Goal: Task Accomplishment & Management: Use online tool/utility

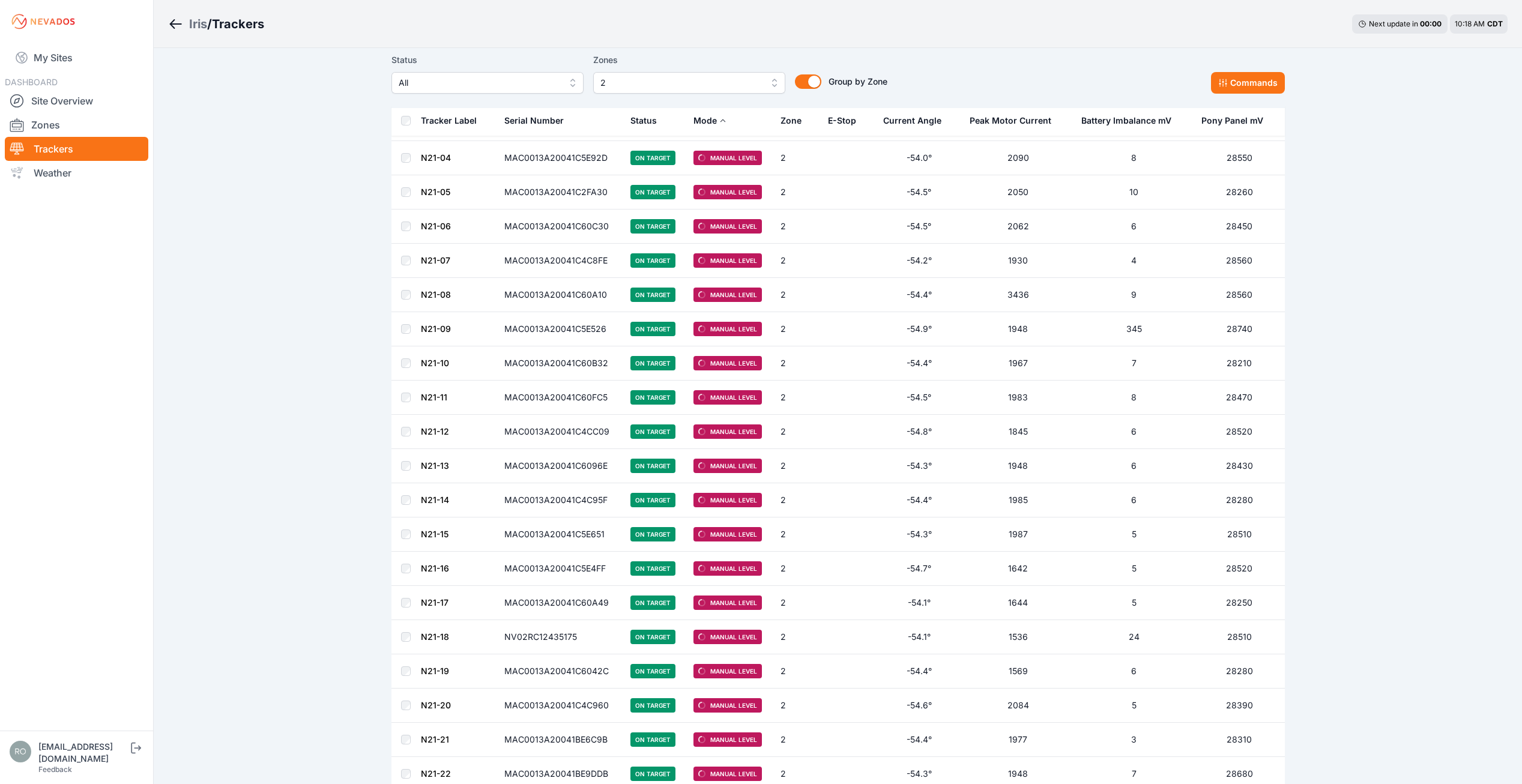
scroll to position [1021, 0]
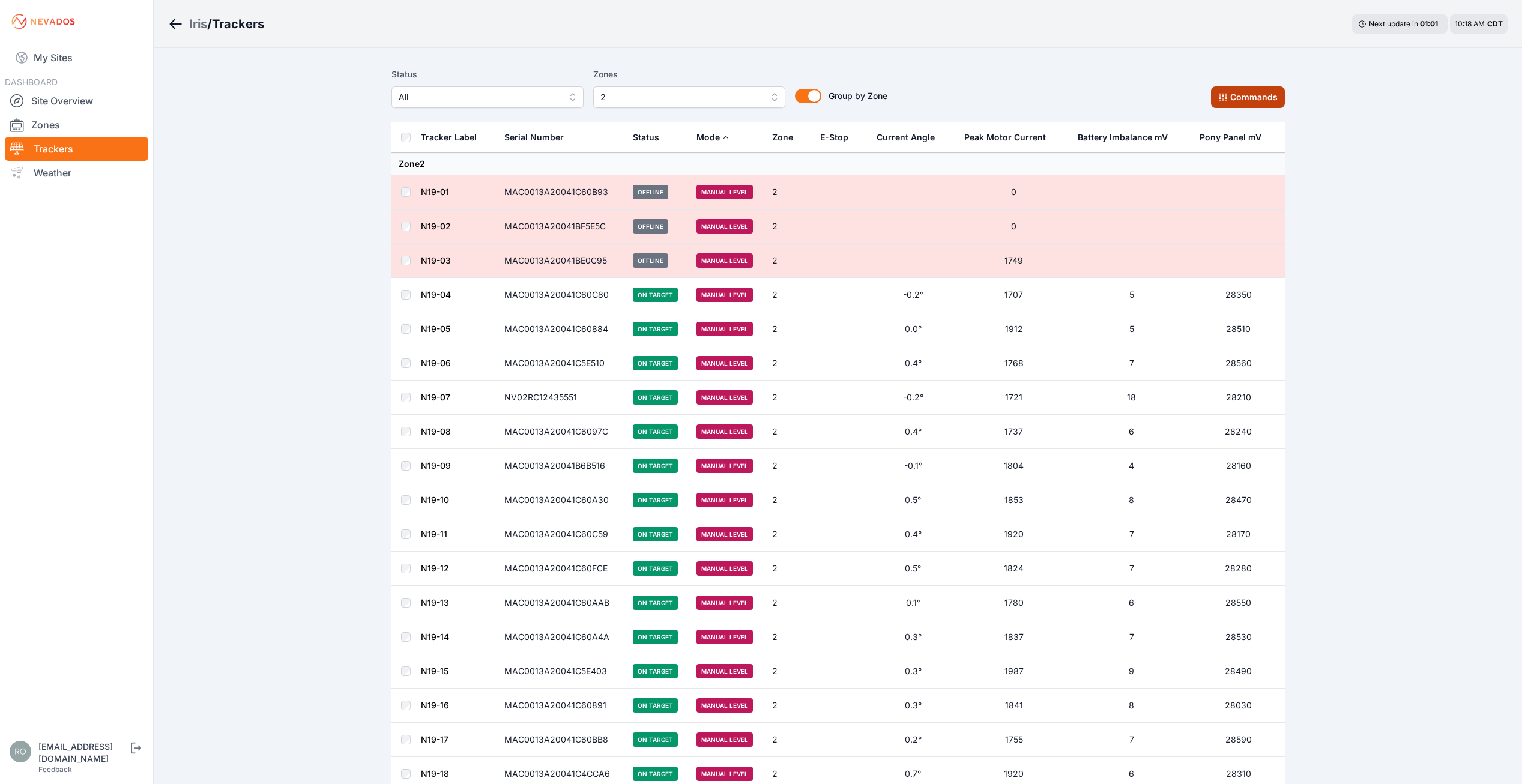
click at [1238, 99] on button "Commands" at bounding box center [1248, 97] width 74 height 21
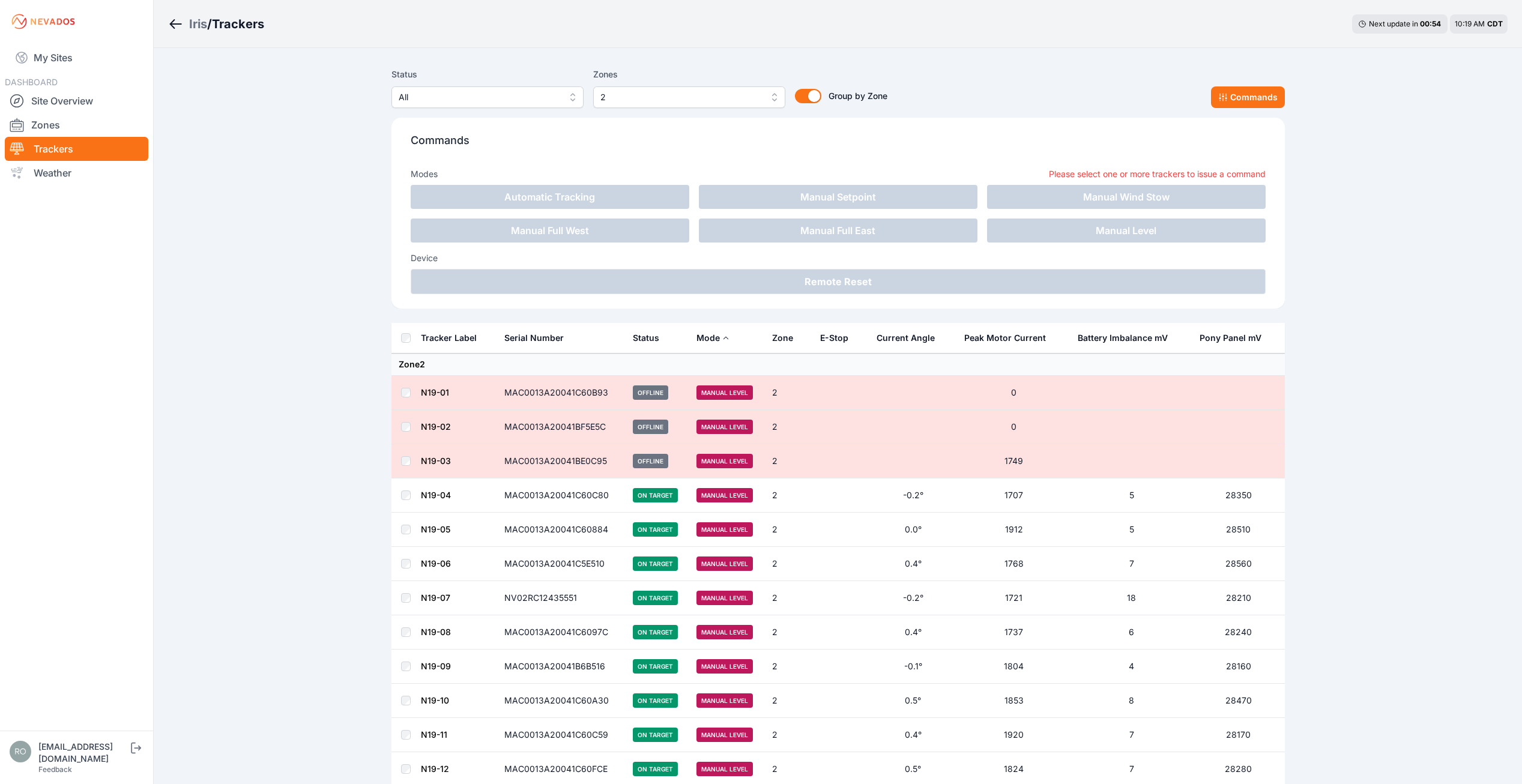
click at [961, 66] on div "Status All Zones 2 Group by Zone Group by Zone Commands Commands Modes Please s…" at bounding box center [838, 193] width 894 height 261
click at [694, 95] on span "2" at bounding box center [685, 97] width 161 height 14
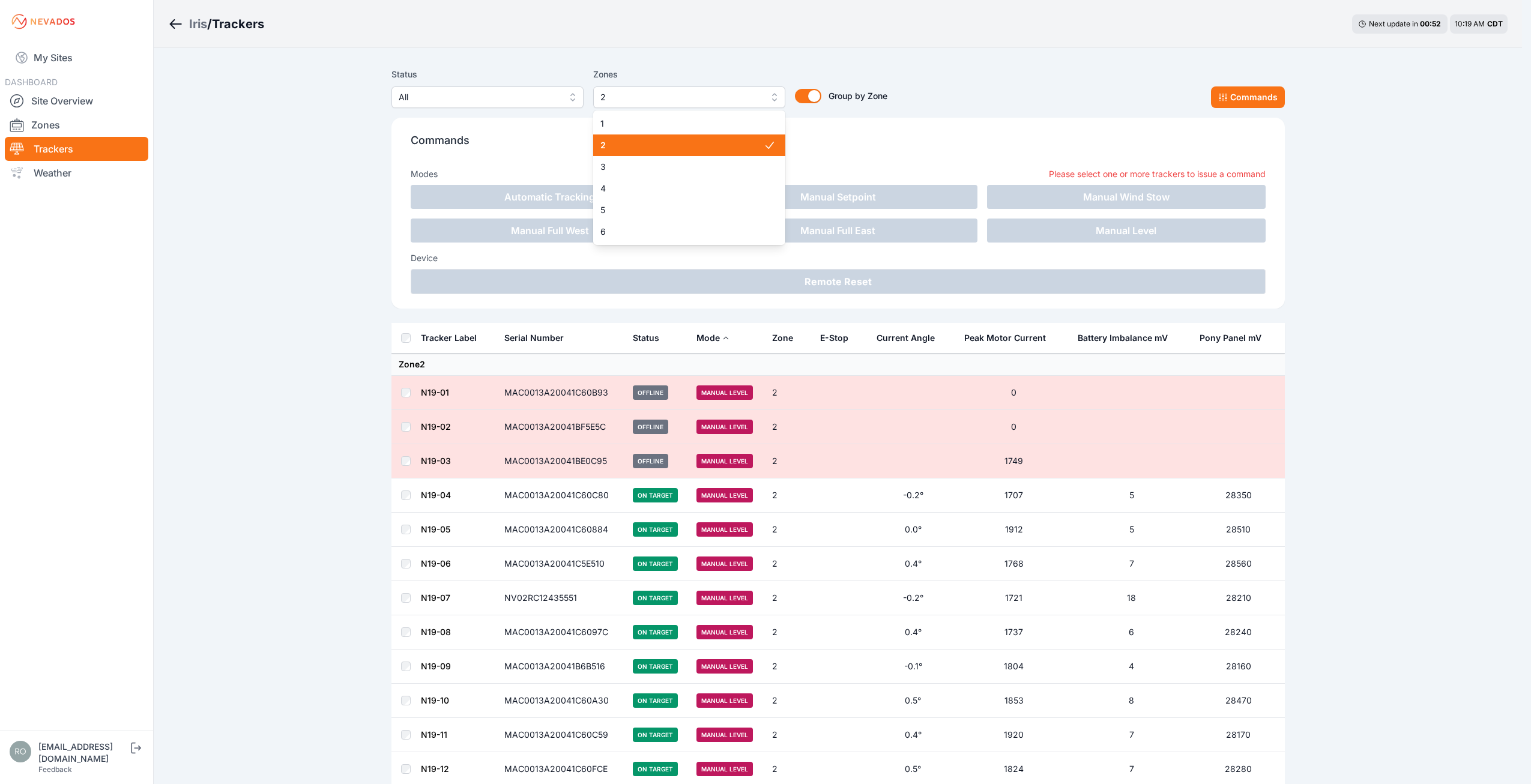
click at [656, 141] on span "2" at bounding box center [682, 145] width 164 height 12
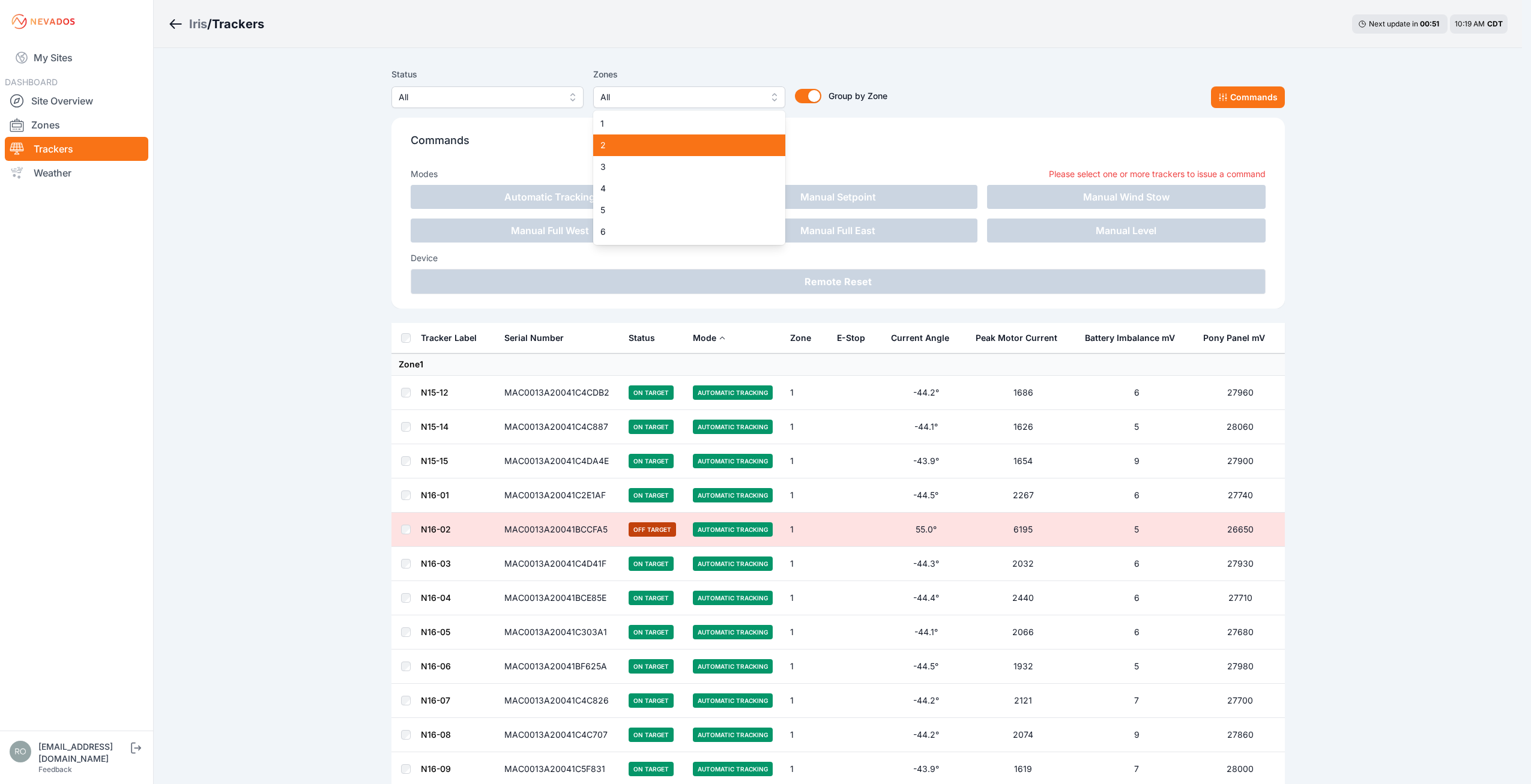
click at [667, 147] on span "2" at bounding box center [682, 145] width 164 height 12
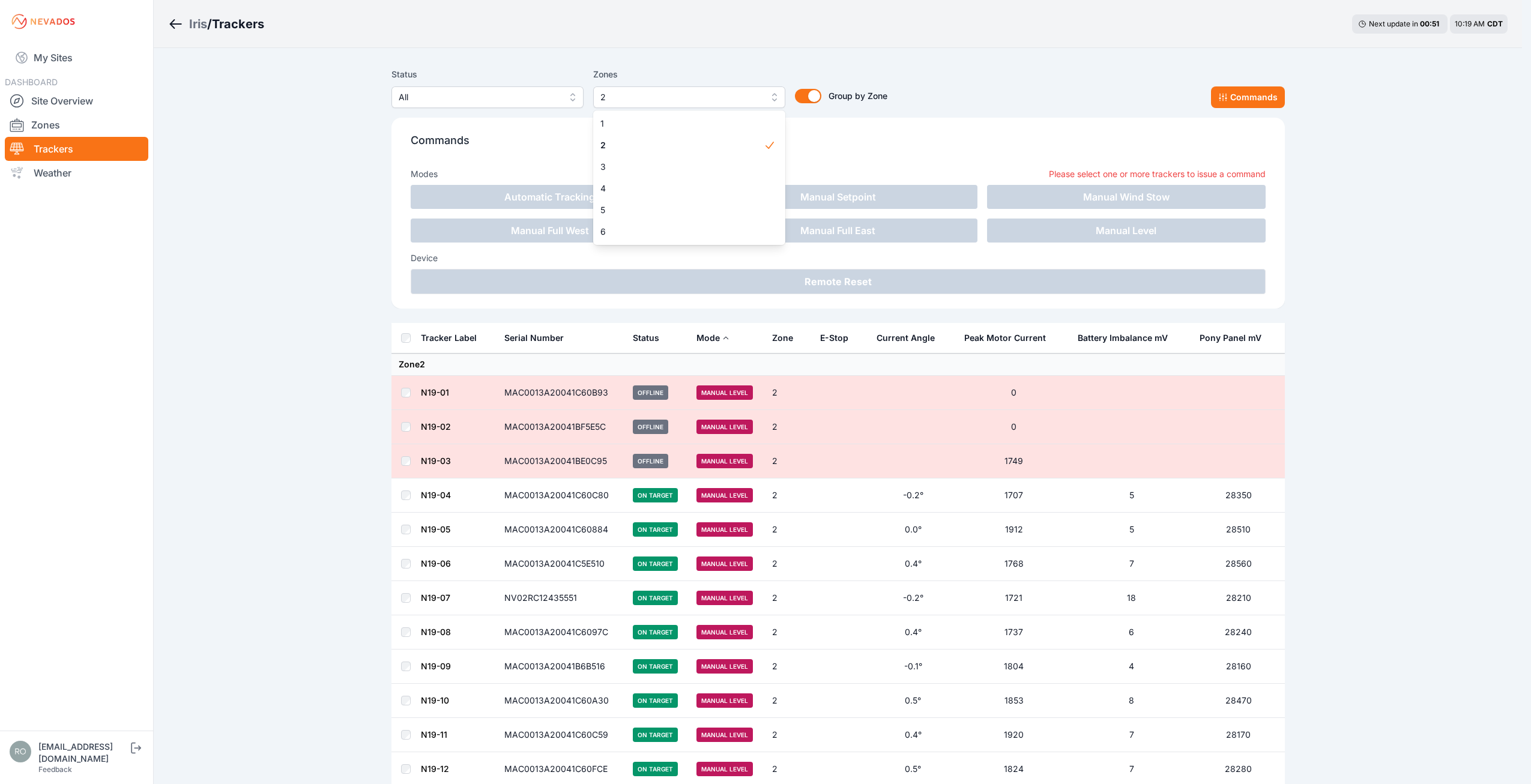
drag, startPoint x: 1139, startPoint y: 63, endPoint x: 1144, endPoint y: 69, distance: 7.8
click at [1140, 66] on div "Status All Zones 2 1 2 3 4 5 6 Group by Zone Group by Zone Commands Commands Mo…" at bounding box center [838, 193] width 894 height 261
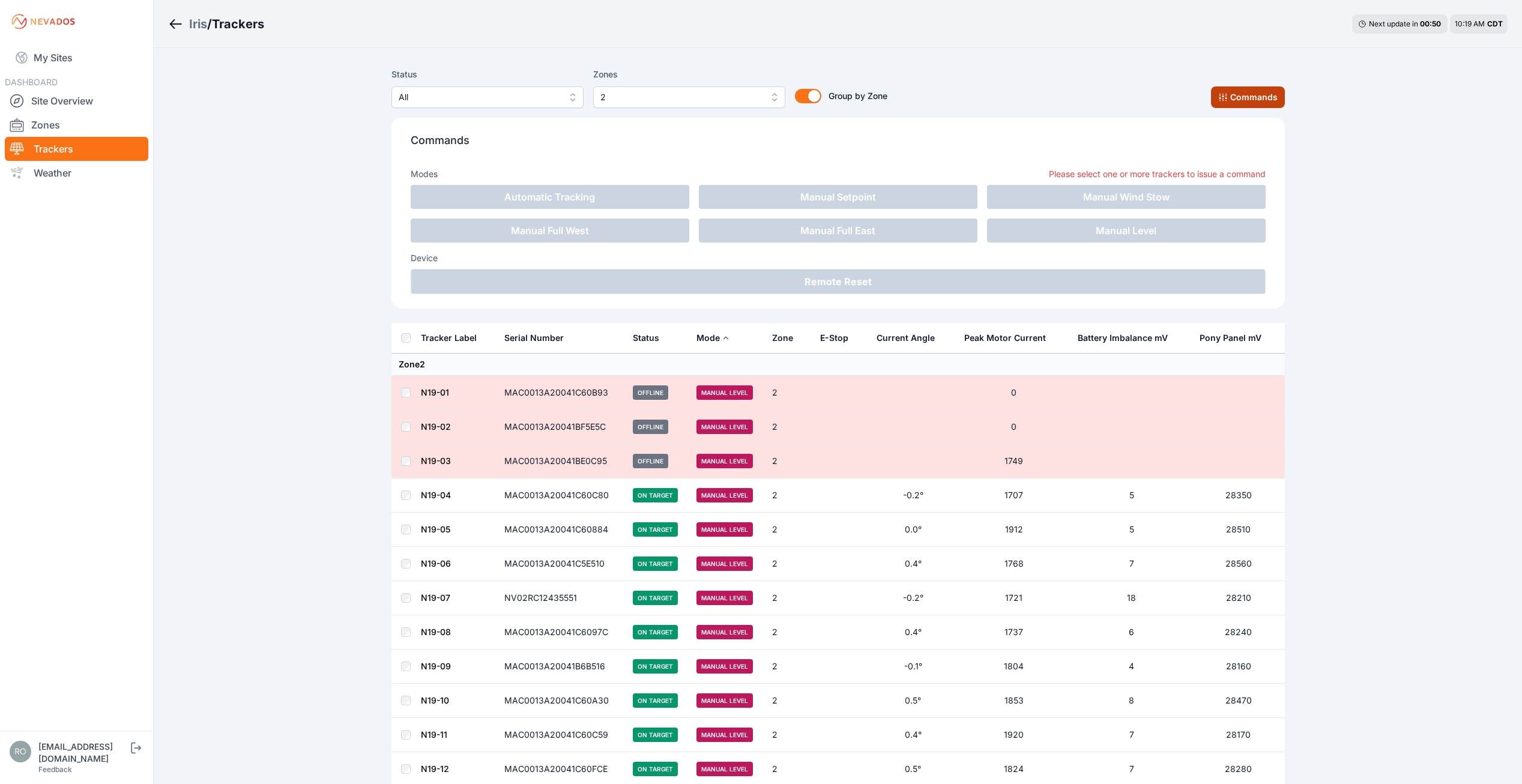
click at [1244, 90] on button "Commands" at bounding box center [1248, 97] width 74 height 21
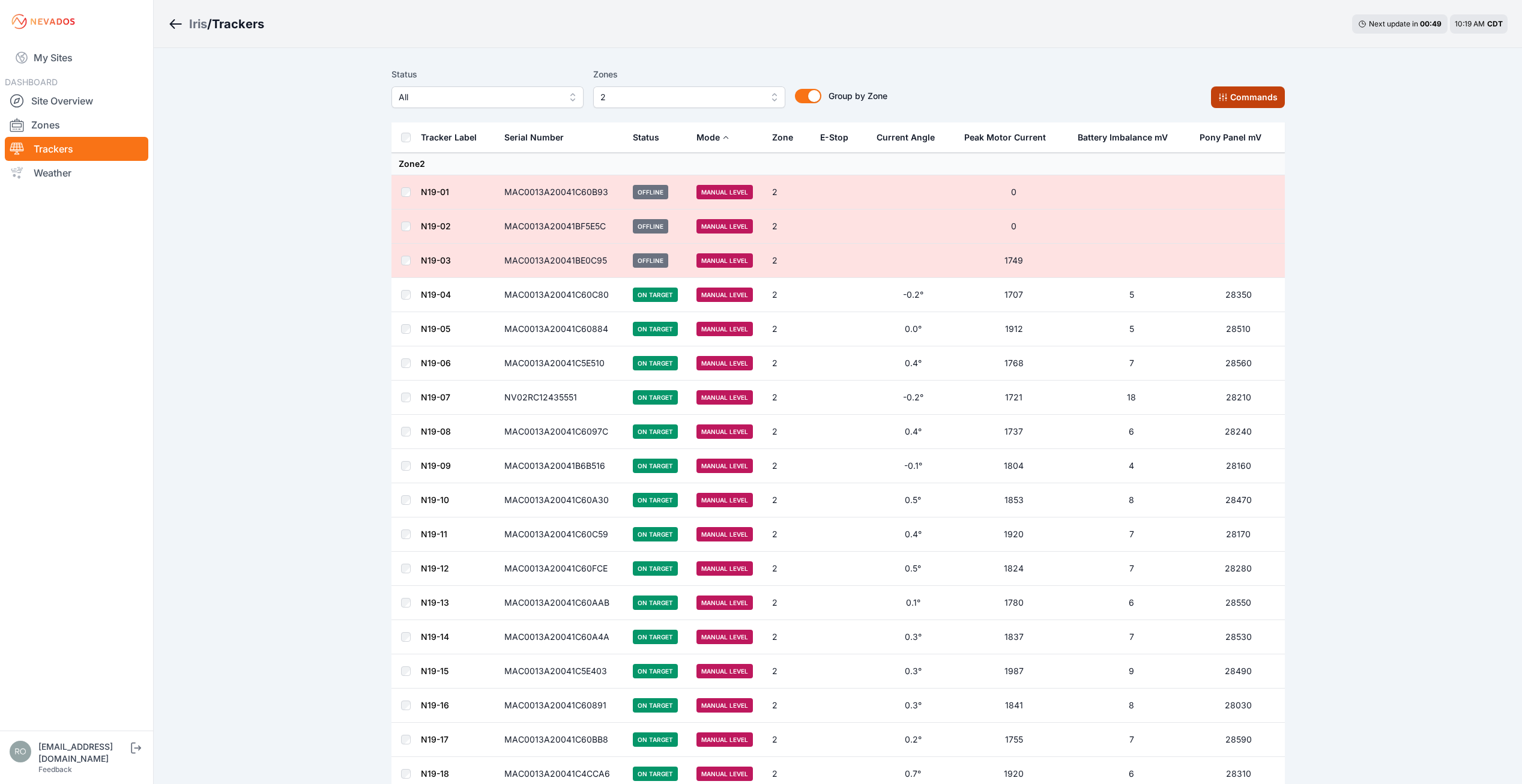
click at [1242, 98] on button "Commands" at bounding box center [1248, 97] width 74 height 21
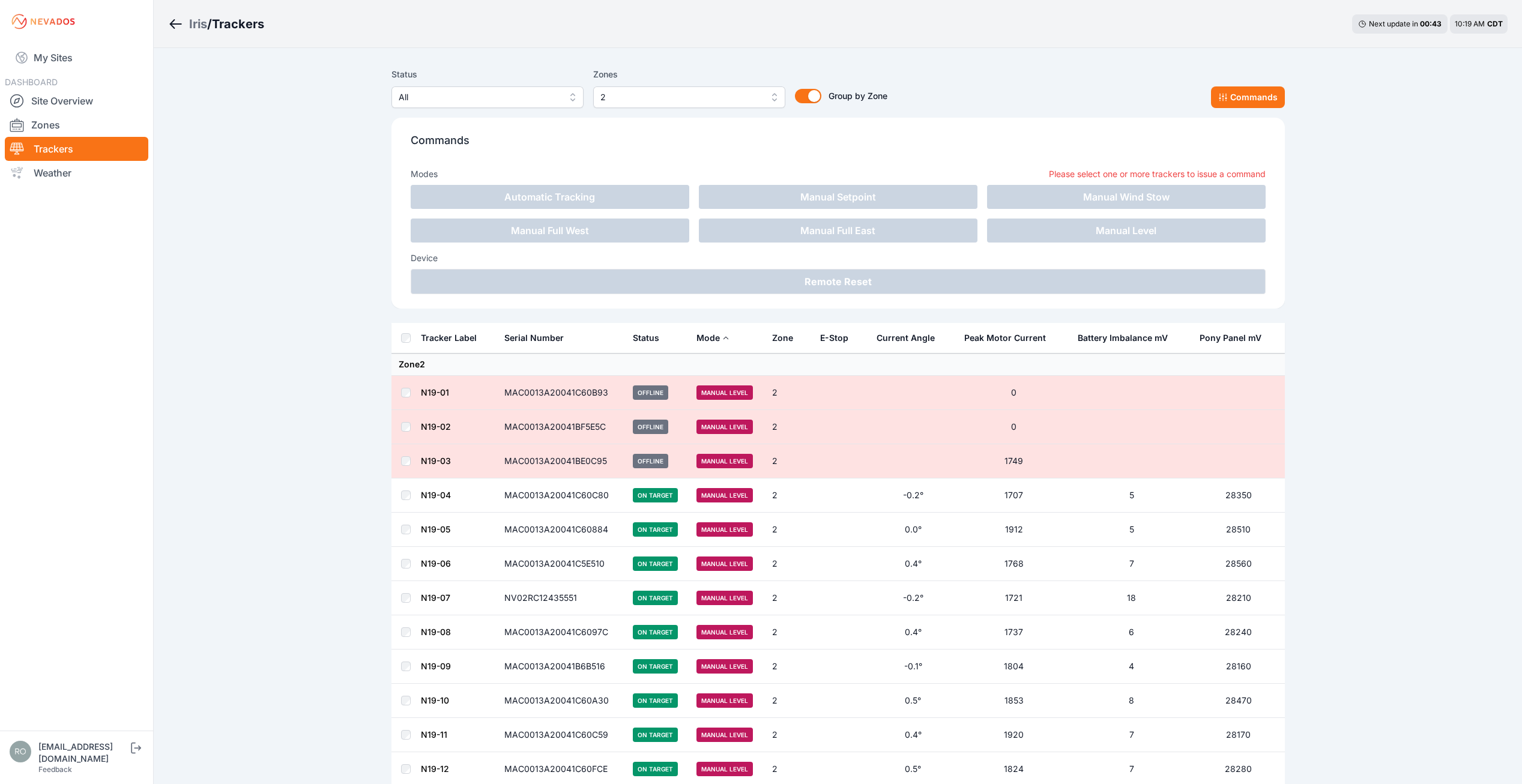
click at [578, 150] on p "Commands" at bounding box center [838, 145] width 855 height 26
drag, startPoint x: 1245, startPoint y: 92, endPoint x: 1229, endPoint y: 95, distance: 16.3
click at [1244, 92] on button "Commands" at bounding box center [1248, 97] width 74 height 21
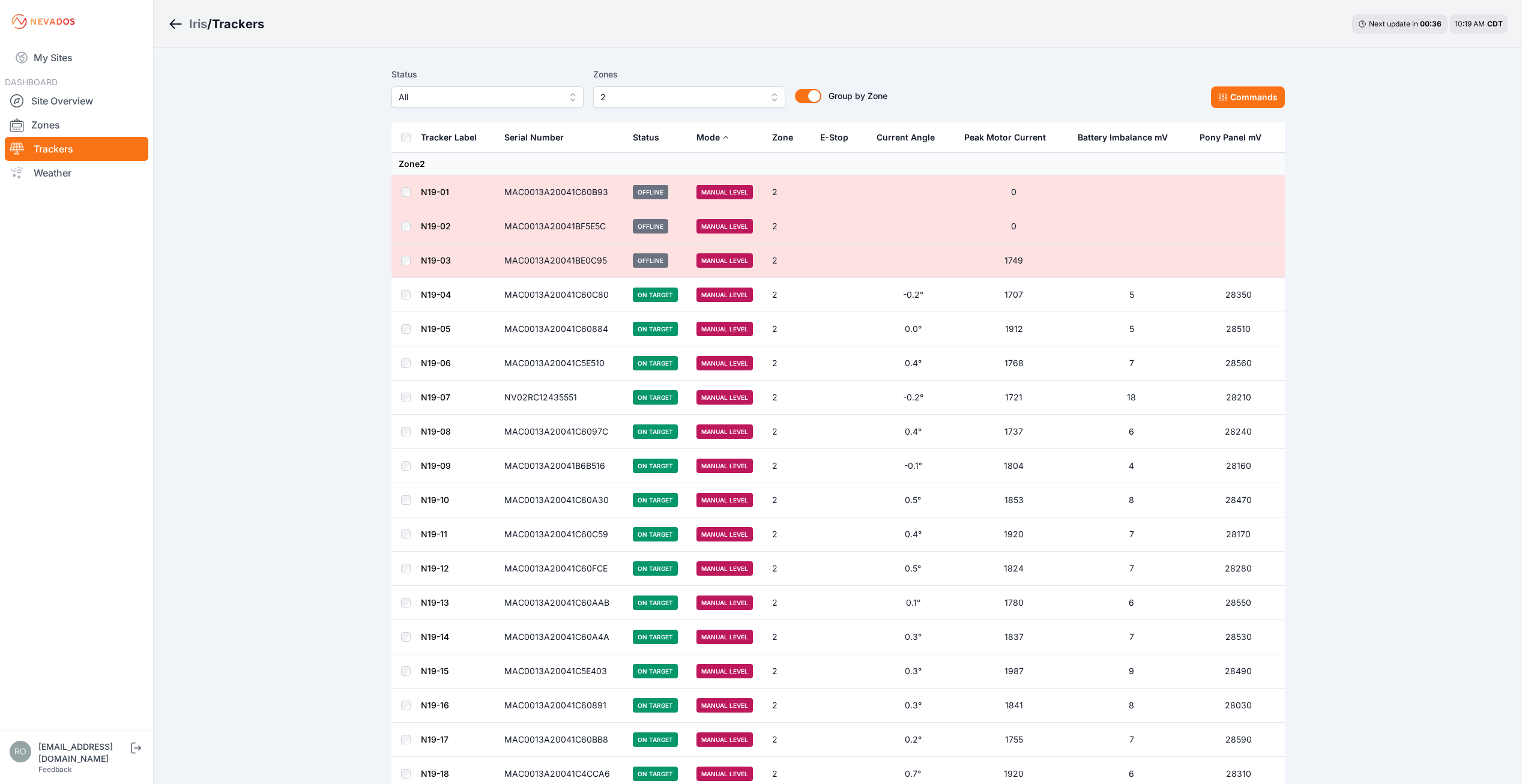
click at [405, 143] on th at bounding box center [406, 137] width 29 height 30
click at [57, 59] on link "My Sites" at bounding box center [77, 58] width 144 height 29
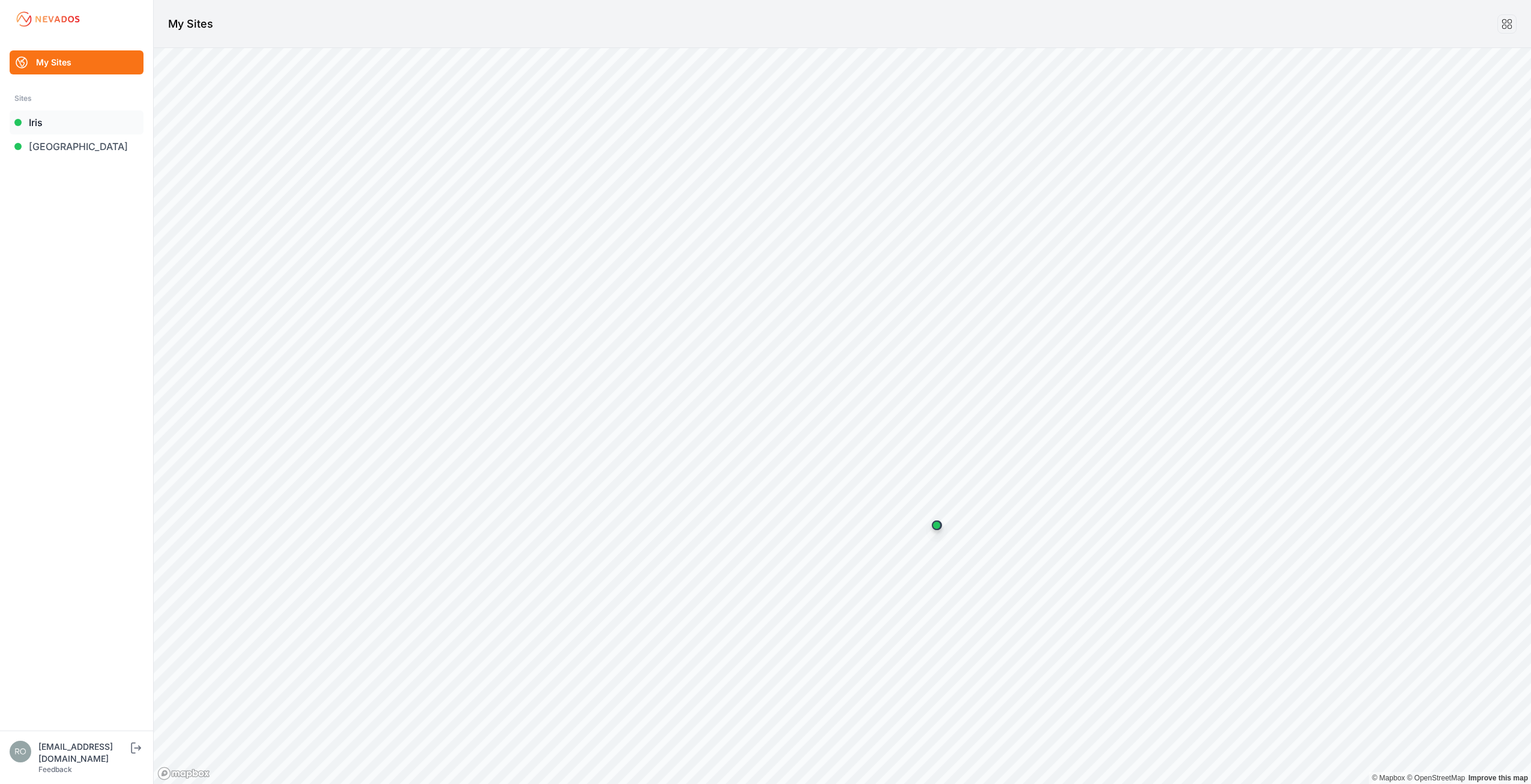
click at [51, 128] on link "Iris" at bounding box center [77, 122] width 134 height 24
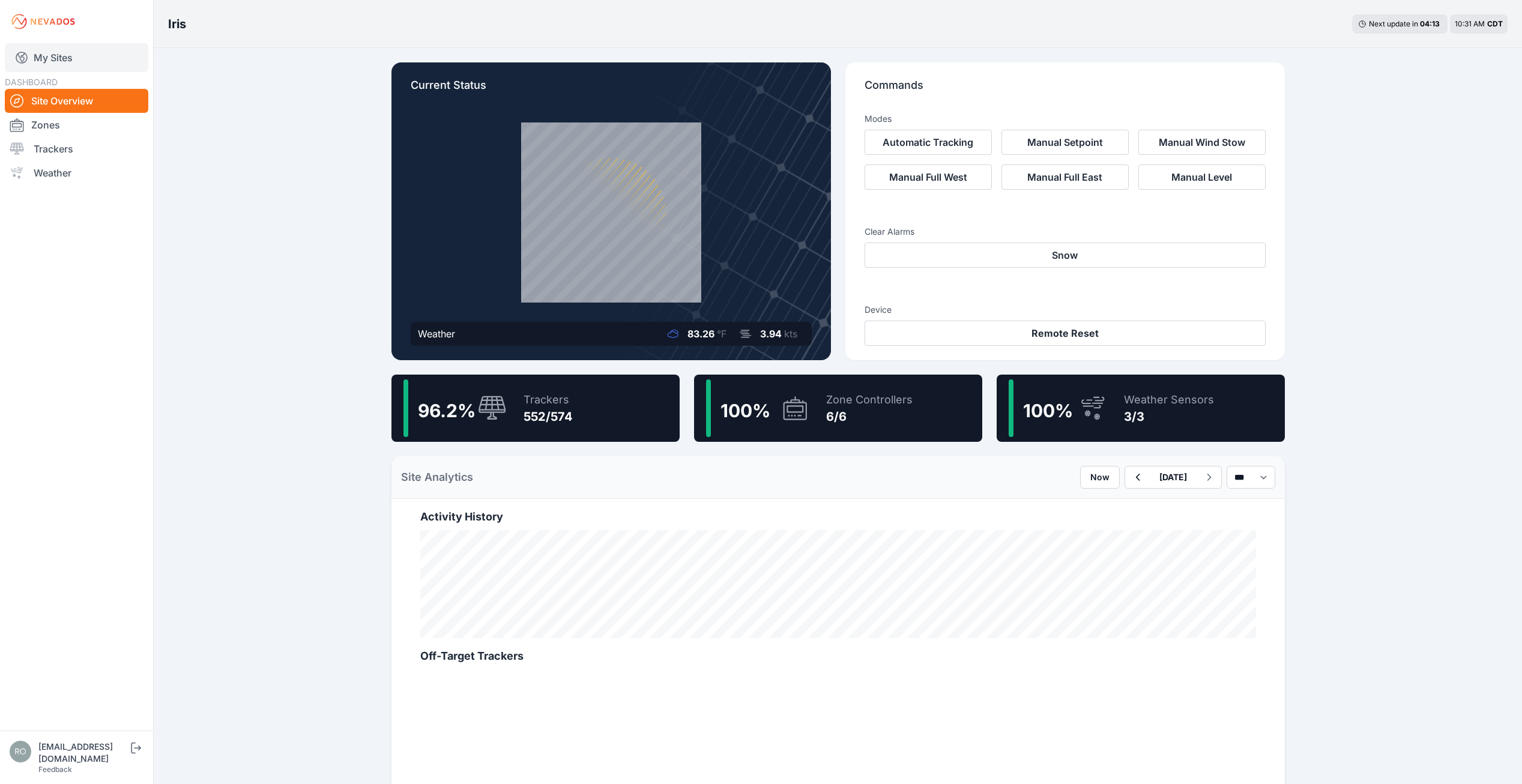
click at [54, 57] on link "My Sites" at bounding box center [77, 58] width 144 height 29
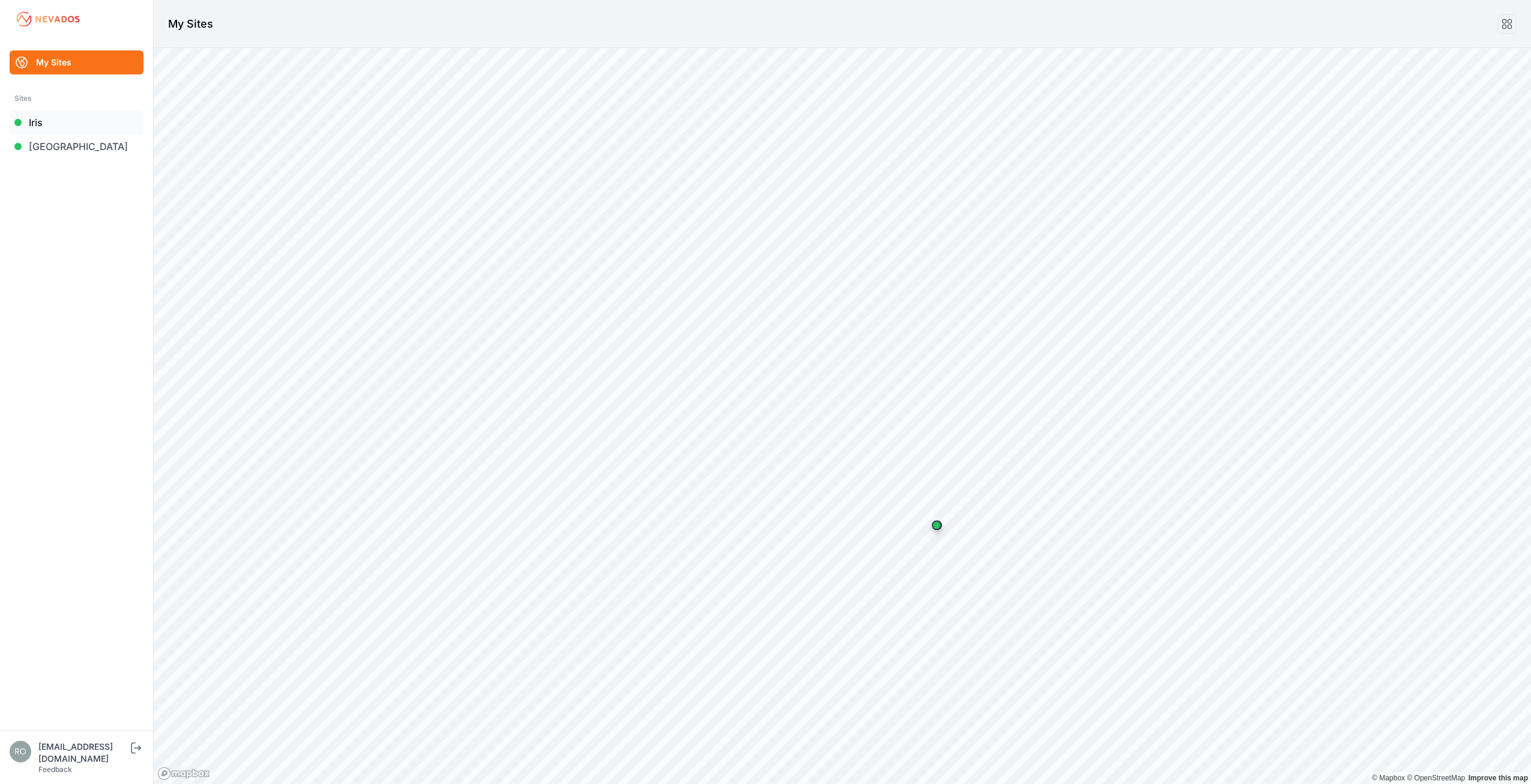
click at [72, 127] on link "Iris" at bounding box center [77, 122] width 134 height 24
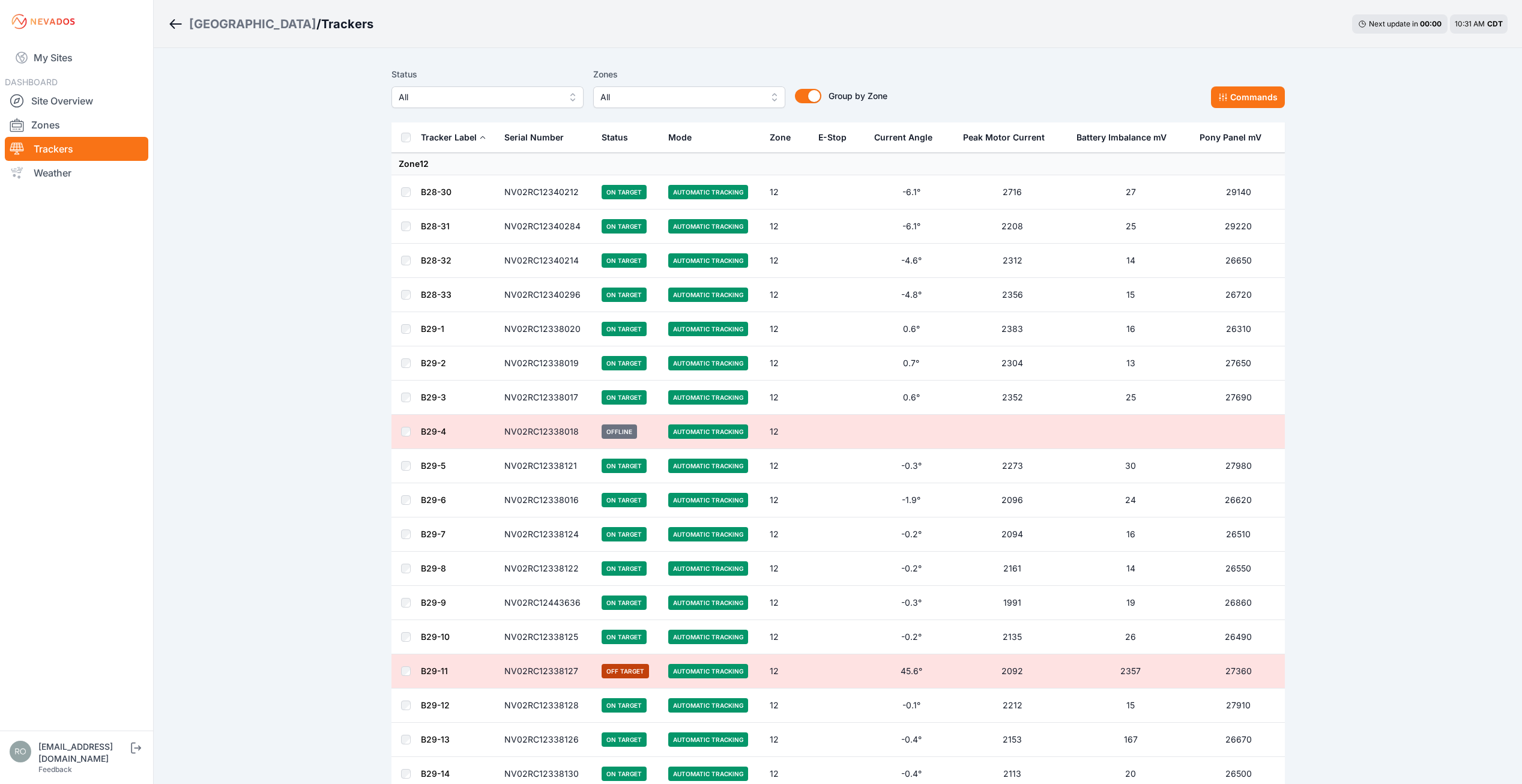
click at [681, 137] on div "Mode" at bounding box center [680, 137] width 23 height 12
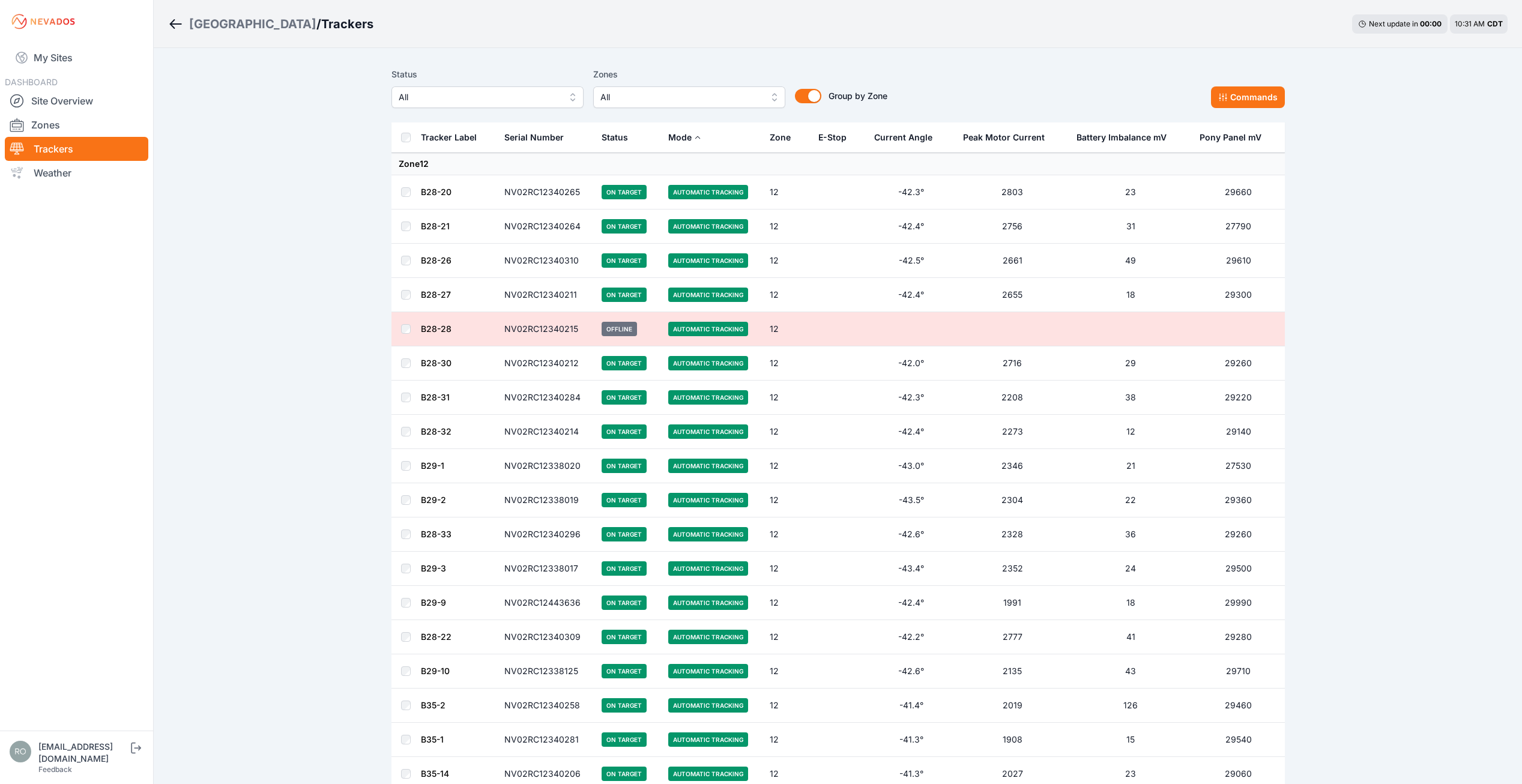
click at [690, 135] on div "Mode" at bounding box center [680, 137] width 23 height 12
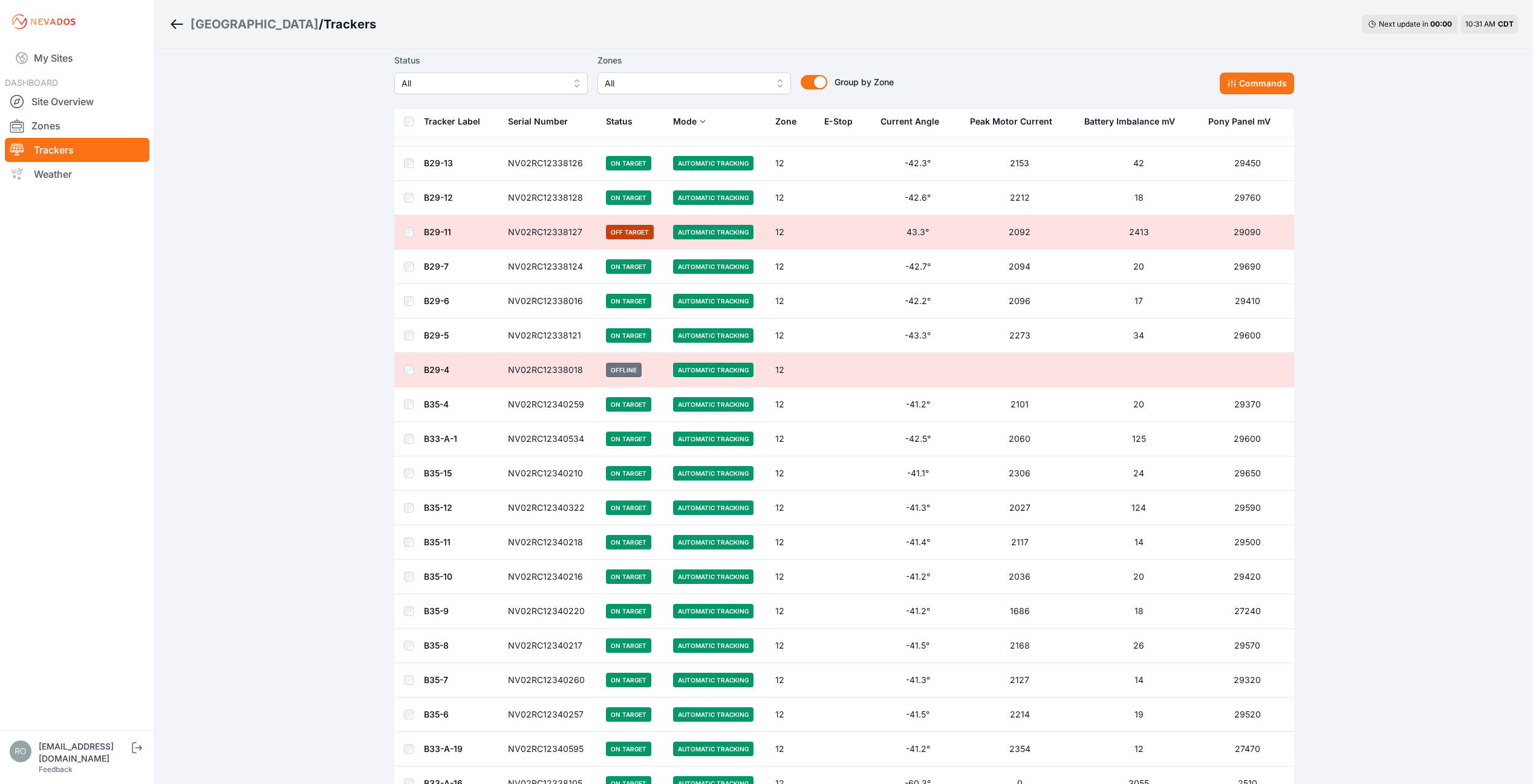
scroll to position [1149, 0]
